Goal: Find specific page/section: Find specific page/section

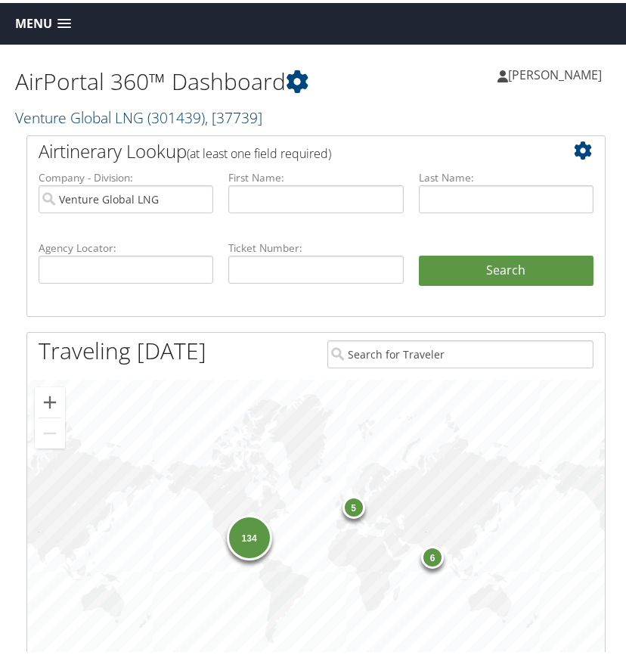
click at [172, 121] on span "( 301439 )" at bounding box center [175, 114] width 57 height 20
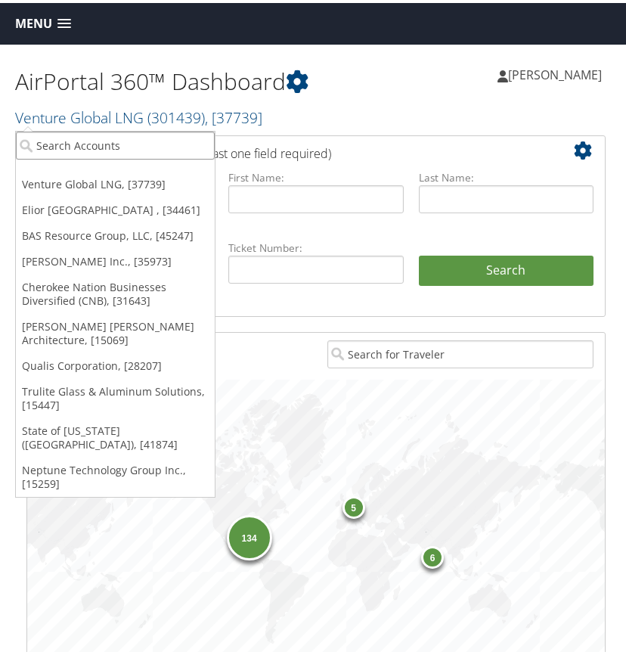
click at [122, 141] on input "search" at bounding box center [115, 142] width 199 height 28
type input "supplemental he"
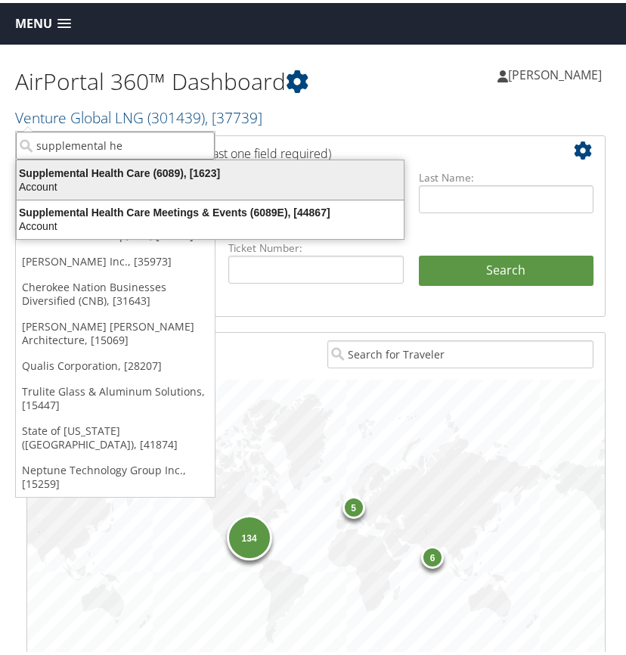
click at [72, 178] on div "Account" at bounding box center [210, 184] width 405 height 14
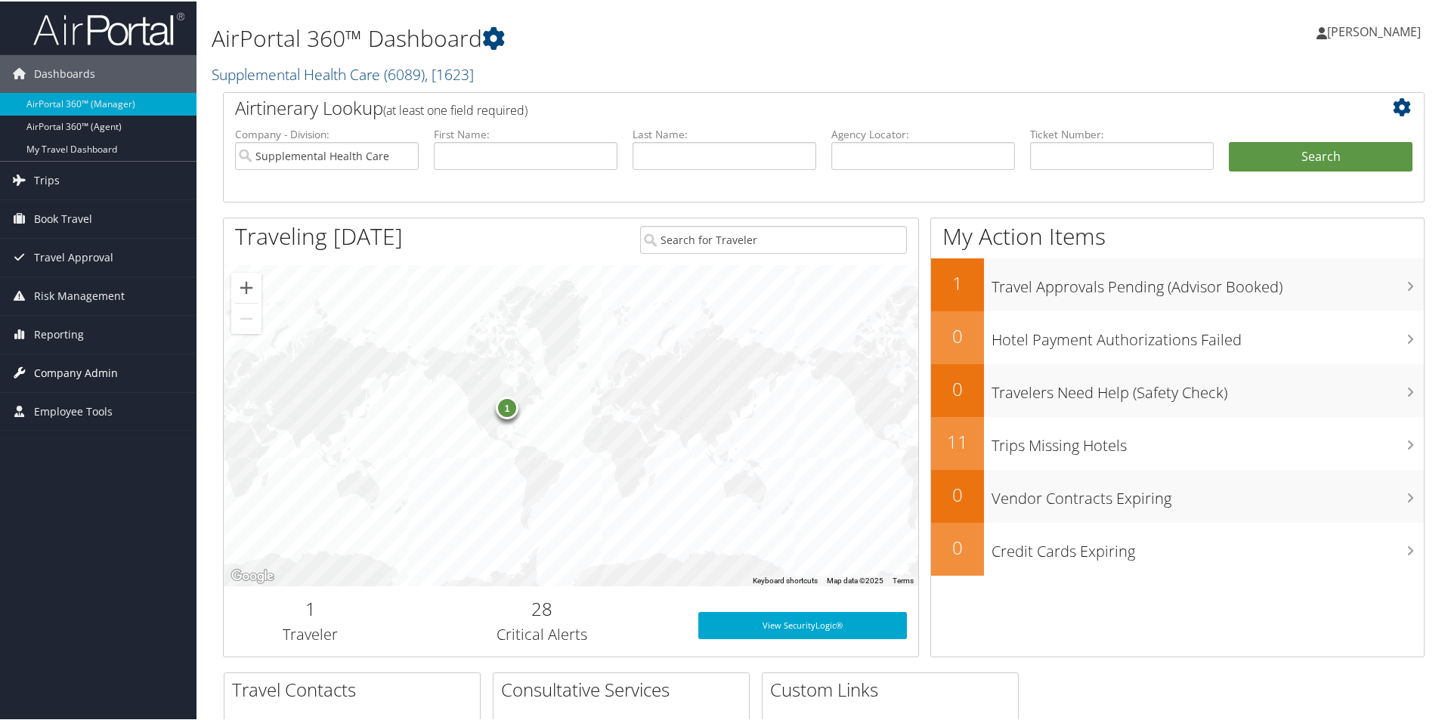
click at [67, 373] on span "Company Admin" at bounding box center [76, 372] width 84 height 38
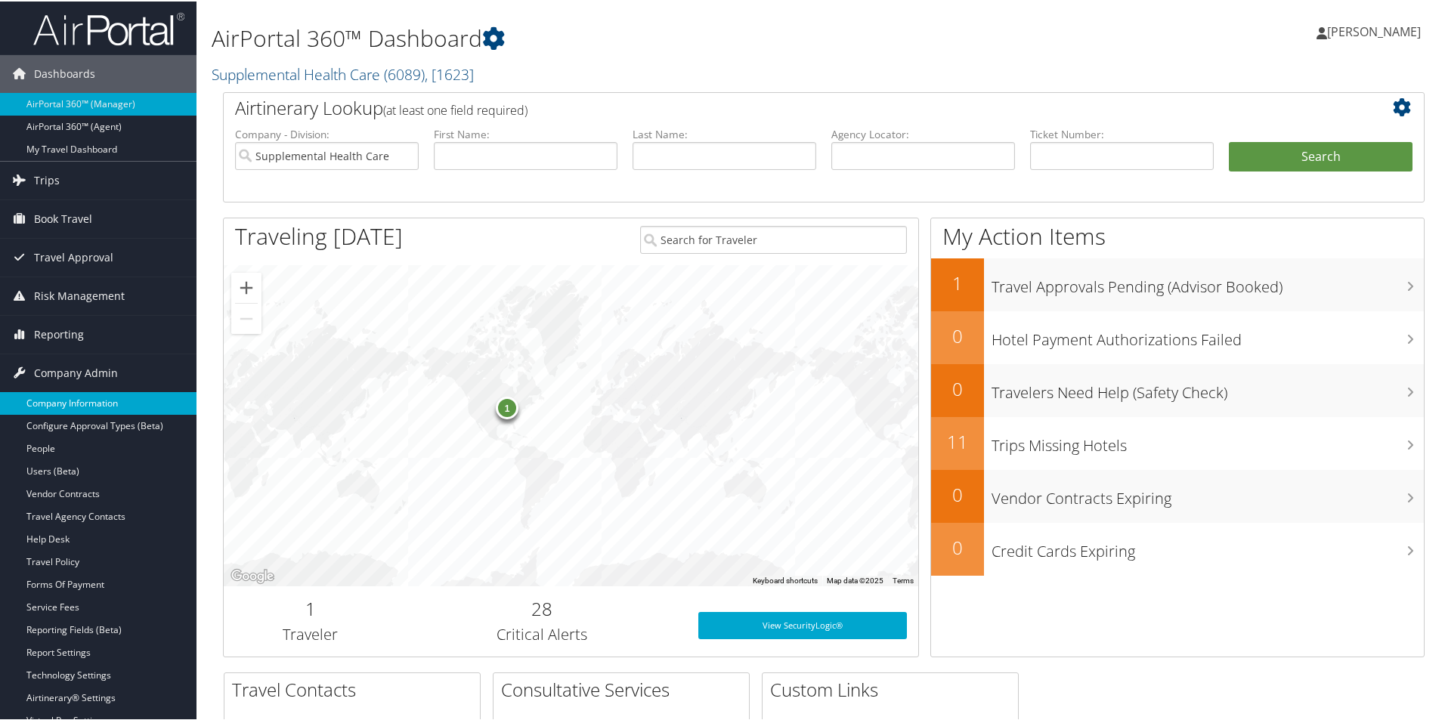
click at [82, 399] on link "Company Information" at bounding box center [98, 402] width 197 height 23
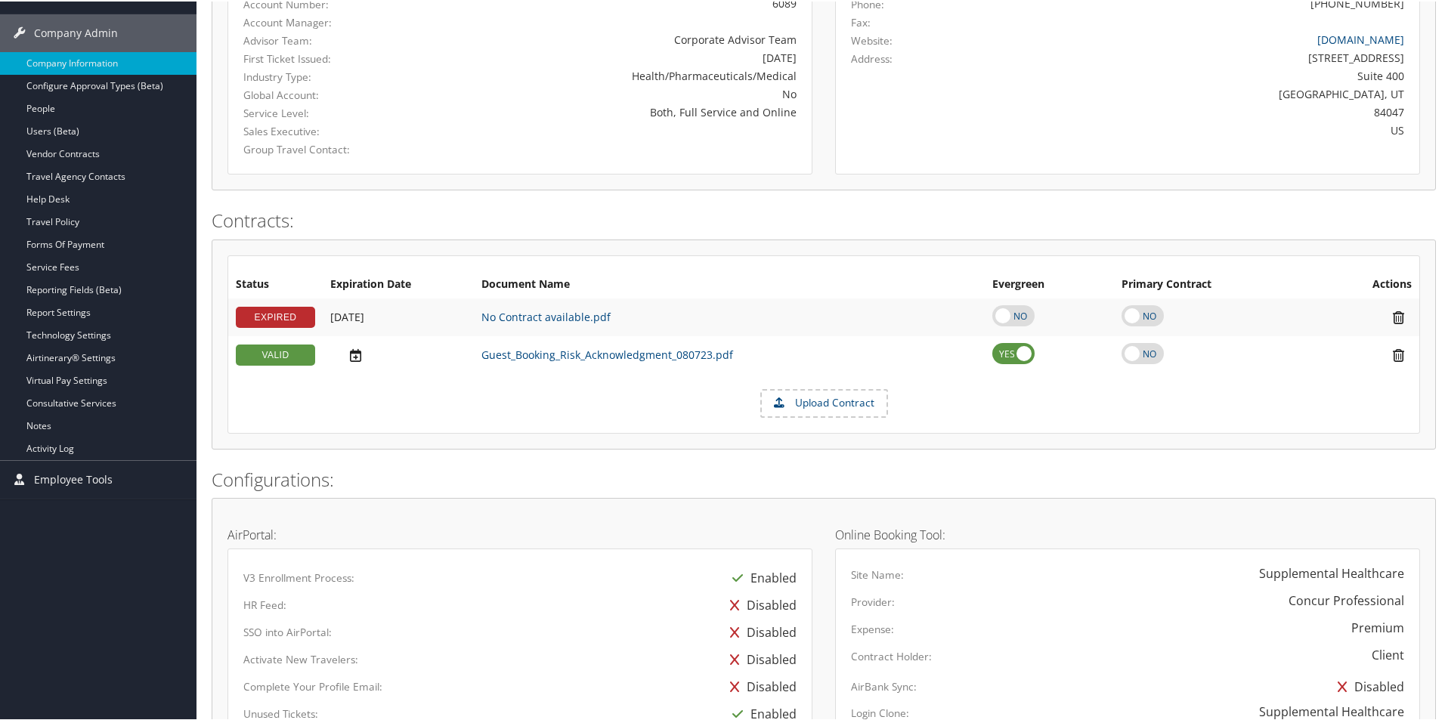
scroll to position [159, 0]
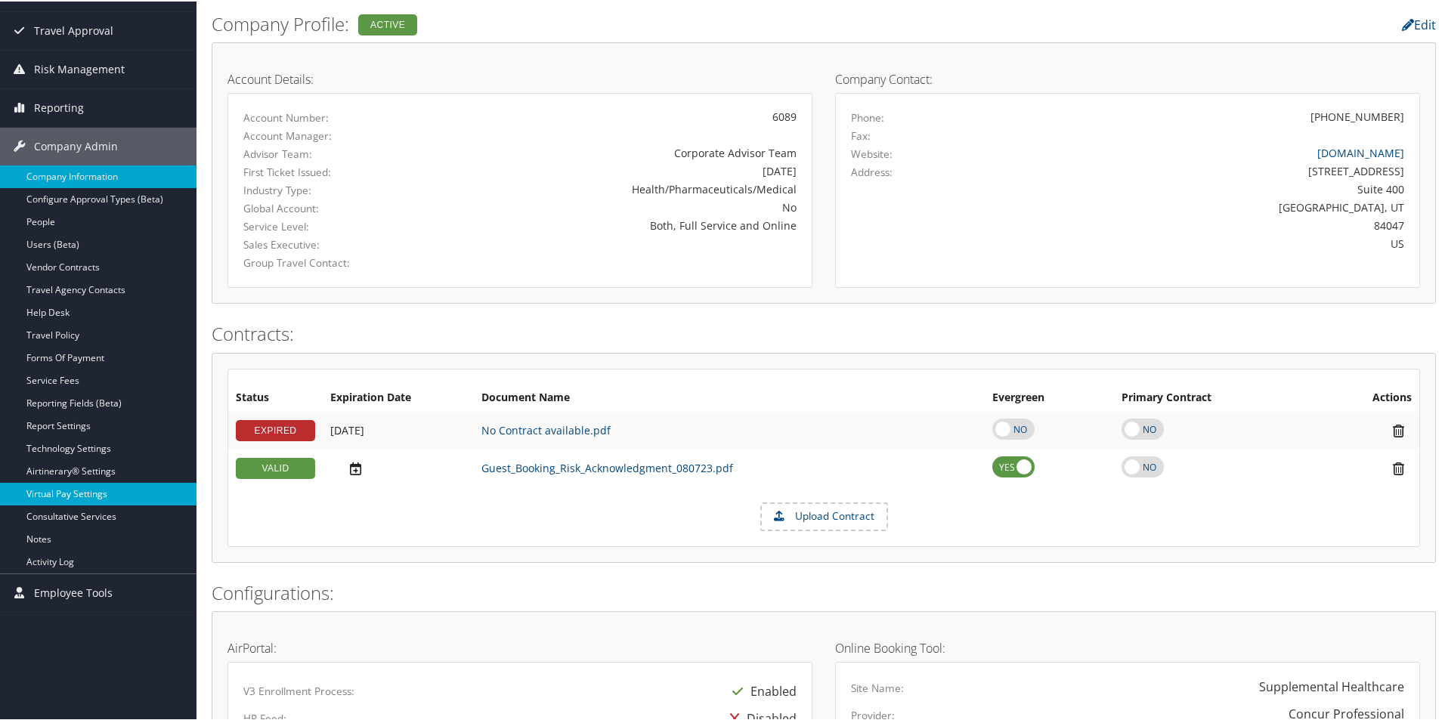
click at [60, 491] on link "Virtual Pay Settings" at bounding box center [98, 492] width 197 height 23
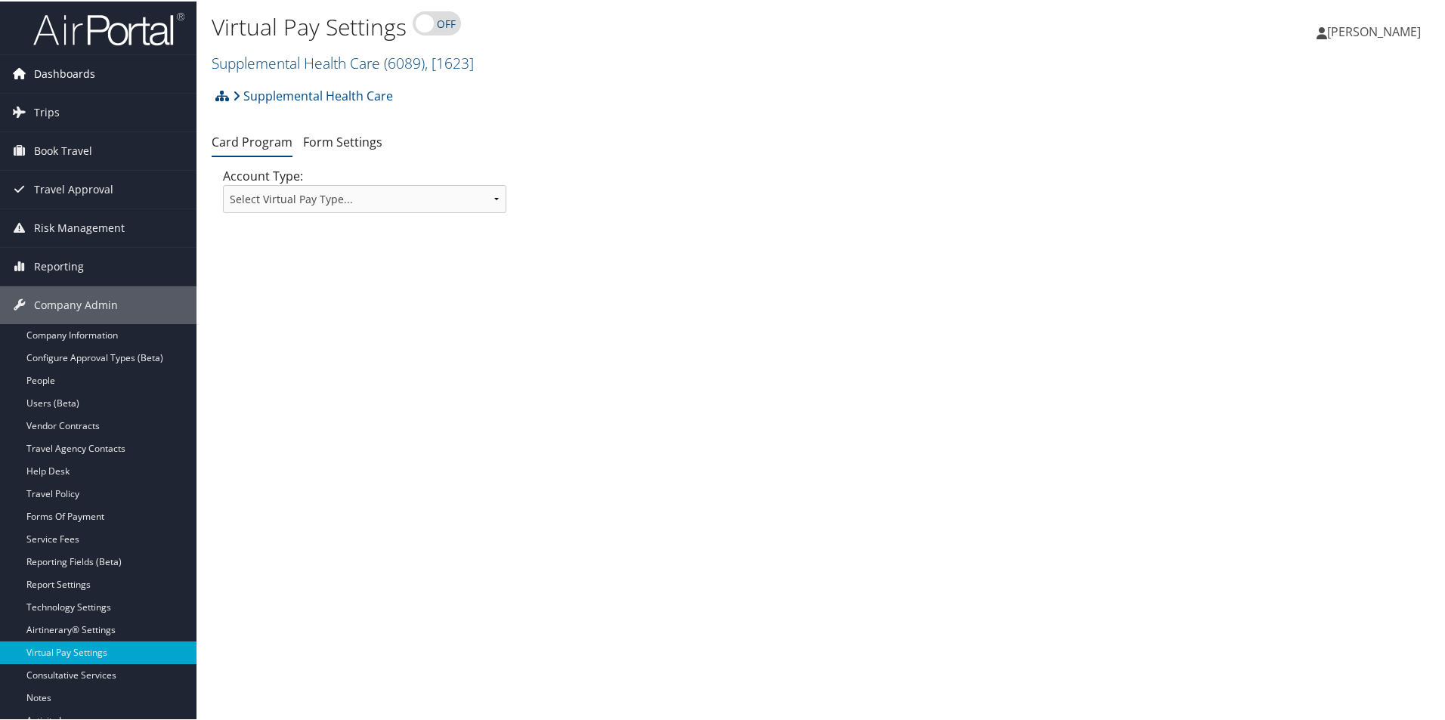
click at [75, 73] on span "Dashboards" at bounding box center [64, 73] width 61 height 38
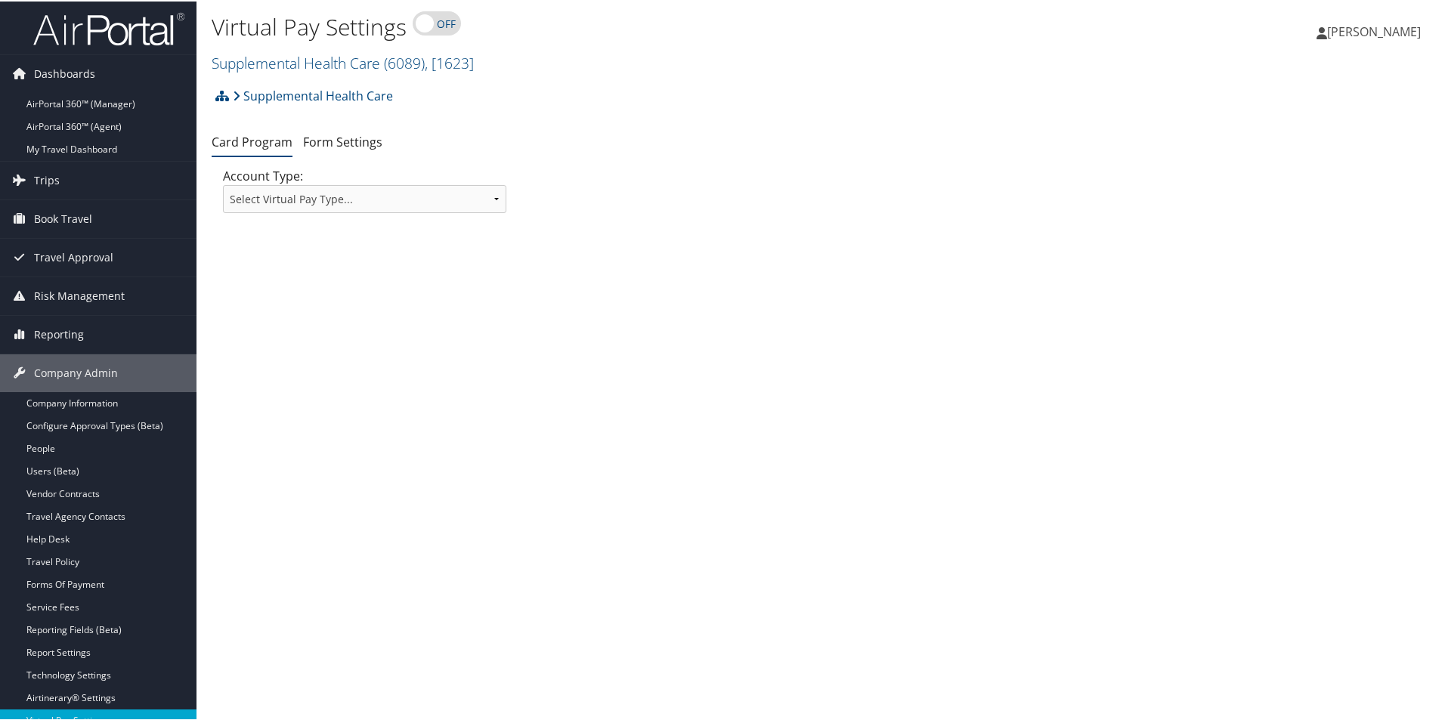
drag, startPoint x: 93, startPoint y: 125, endPoint x: 766, endPoint y: 45, distance: 677.5
click at [94, 125] on link "AirPortal 360™ (Agent)" at bounding box center [98, 125] width 197 height 23
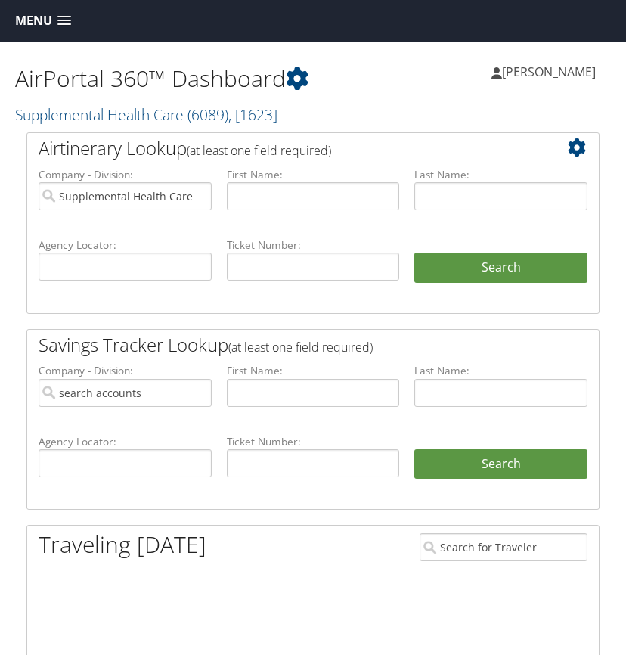
type input "Supplemental Health Care"
